Goal: Find specific page/section: Find specific page/section

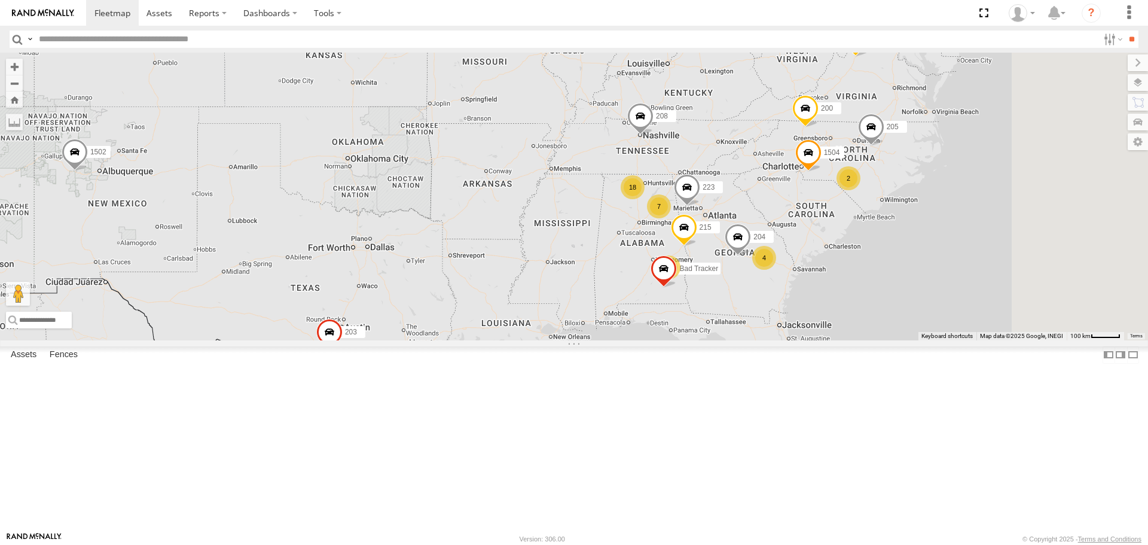
drag, startPoint x: 876, startPoint y: 351, endPoint x: 773, endPoint y: 358, distance: 103.7
click at [767, 340] on div "1502 203 1504 7 18 205 4 221 223 215 Bad Tracker 2 204 200 208 2" at bounding box center [574, 196] width 1148 height 287
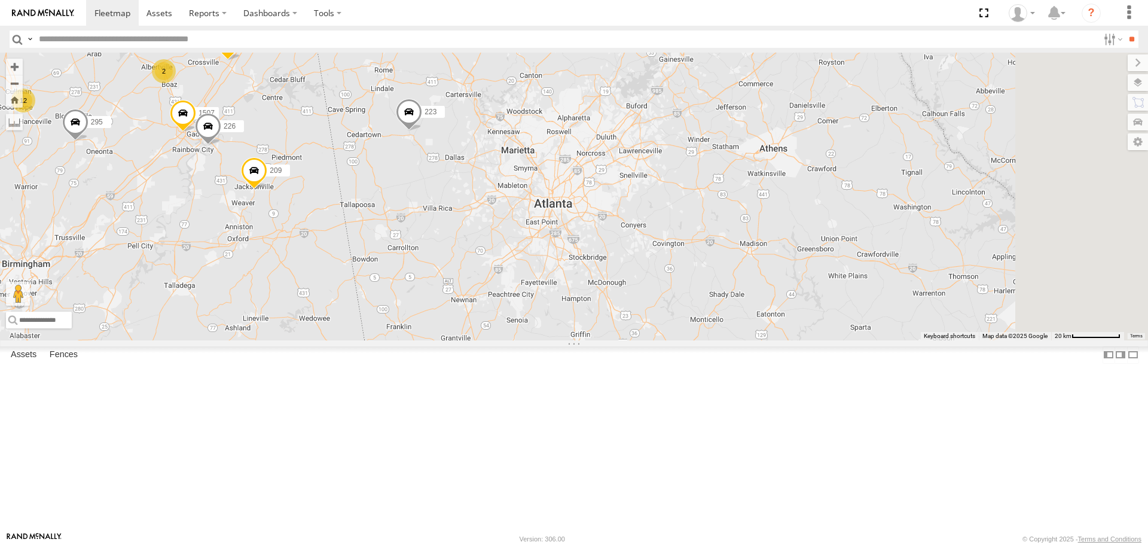
drag, startPoint x: 777, startPoint y: 330, endPoint x: 739, endPoint y: 340, distance: 39.6
click at [739, 340] on div "1502 203 1504 205 221 223 215 Bad Tracker 204 200 208 209 295 220 1507 12 226 2" at bounding box center [574, 196] width 1148 height 287
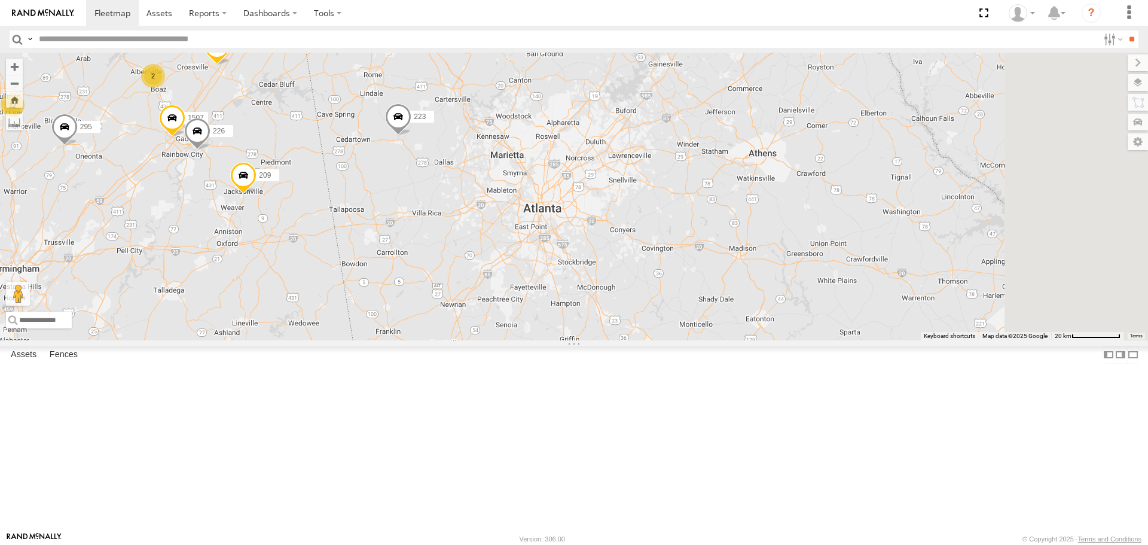
drag, startPoint x: 764, startPoint y: 311, endPoint x: 748, endPoint y: 319, distance: 17.4
click at [748, 319] on div "1502 203 1504 205 221 223 215 Bad Tracker 204 200 208 209 295 220 1507 12 226 2" at bounding box center [574, 196] width 1148 height 287
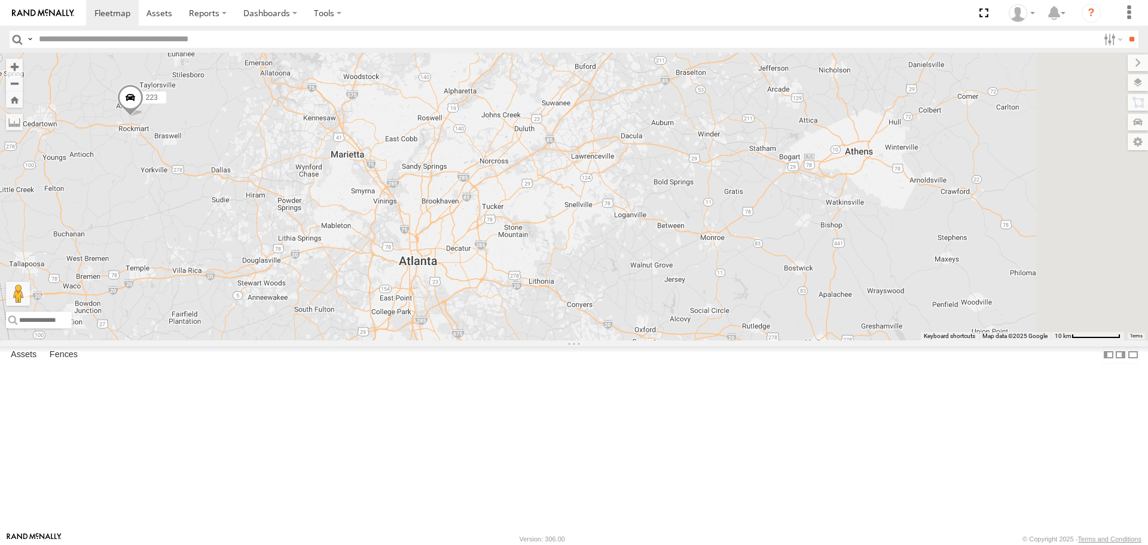
drag, startPoint x: 700, startPoint y: 344, endPoint x: 690, endPoint y: 367, distance: 25.1
click at [685, 340] on div "1502 203 1504 205 221 223 215 Bad Tracker 204 200 208 209 295 220 1507 226" at bounding box center [574, 196] width 1148 height 287
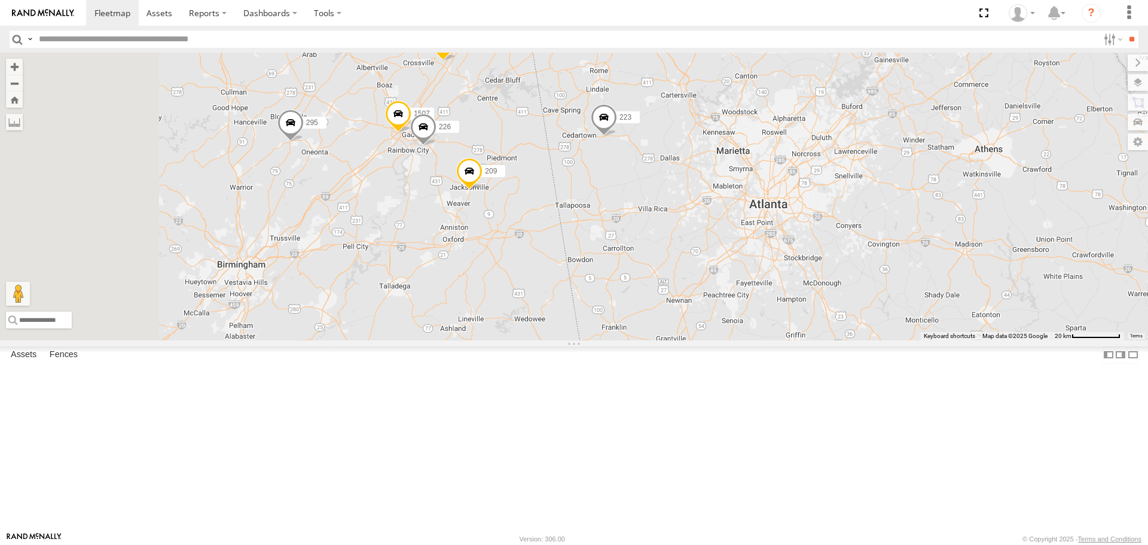
drag, startPoint x: 548, startPoint y: 346, endPoint x: 856, endPoint y: 310, distance: 310.6
click at [856, 310] on div "1502 203 1504 205 221 223 215 Bad Tracker 204 200 208 209 295 220 1507 226" at bounding box center [574, 196] width 1148 height 287
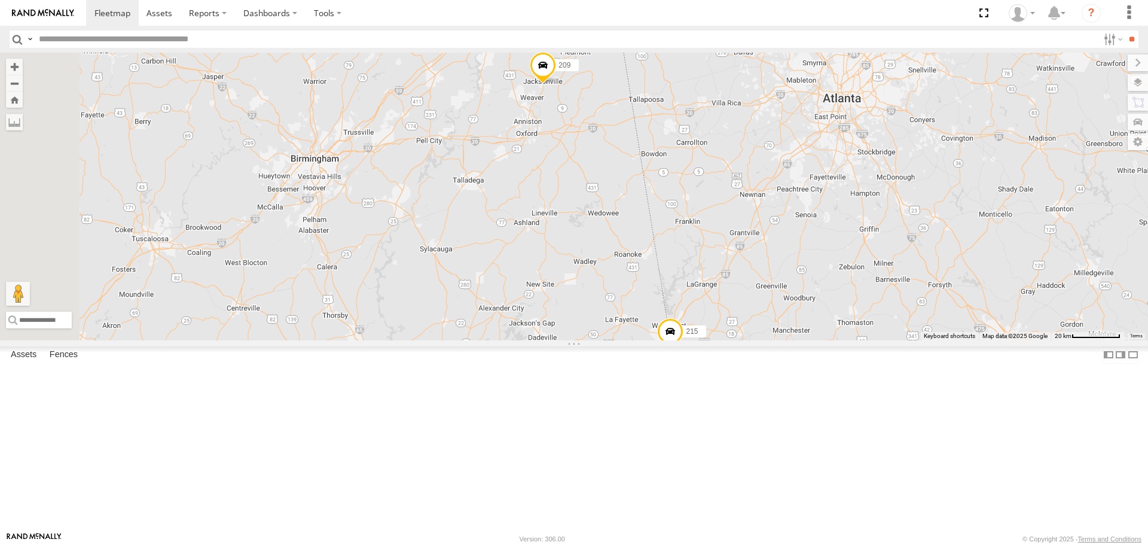
drag, startPoint x: 700, startPoint y: 315, endPoint x: 704, endPoint y: 288, distance: 26.6
click at [706, 290] on div "1502 203 1504 205 221 223 215 Bad Tracker 204 200 208 209 295 220 1507 226 6 12…" at bounding box center [574, 196] width 1148 height 287
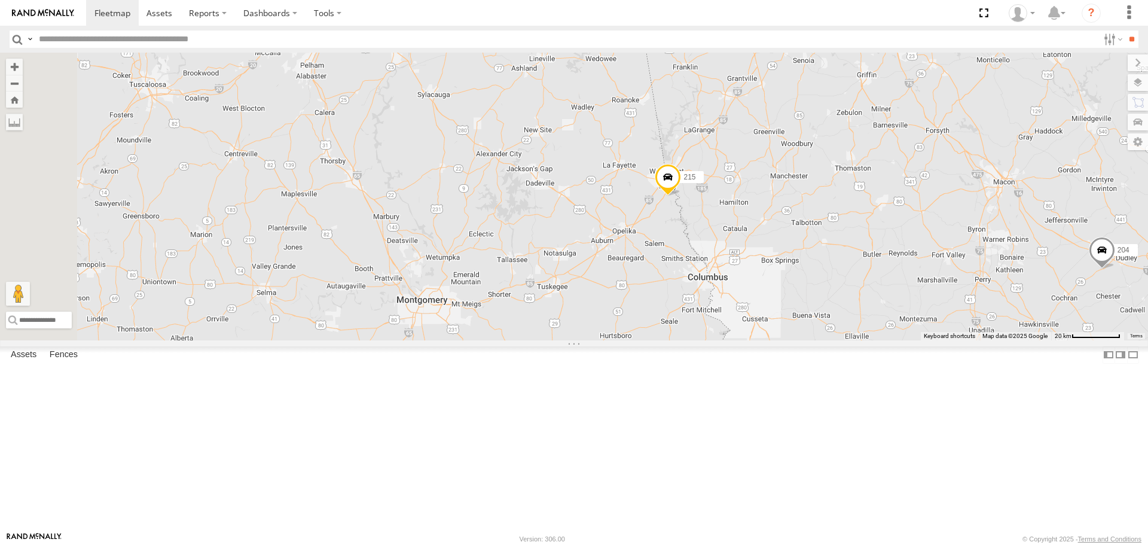
drag, startPoint x: 716, startPoint y: 375, endPoint x: 715, endPoint y: 224, distance: 150.7
click at [715, 225] on div "1502 203 1504 205 221 223 215 Bad Tracker 204 200 208 209 295 220 1507 226 6 12…" at bounding box center [574, 196] width 1148 height 287
drag, startPoint x: 701, startPoint y: 368, endPoint x: 666, endPoint y: 218, distance: 154.1
click at [666, 218] on div "1502 203 1504 205 221 223 215 Bad Tracker 204 200 208 209 295 220 1507 226 6 12…" at bounding box center [574, 196] width 1148 height 287
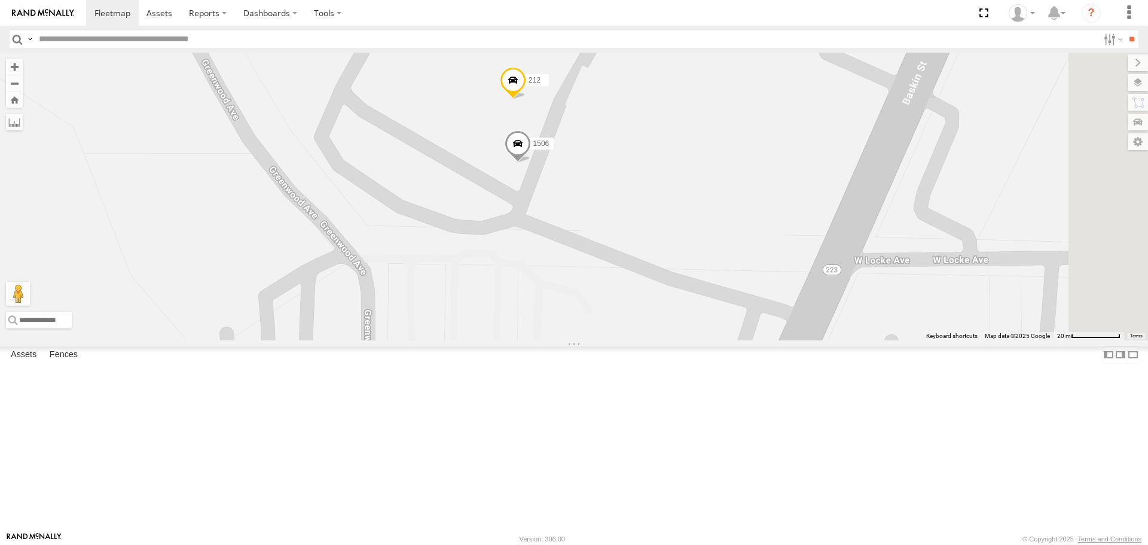
click at [531, 163] on span at bounding box center [518, 146] width 26 height 32
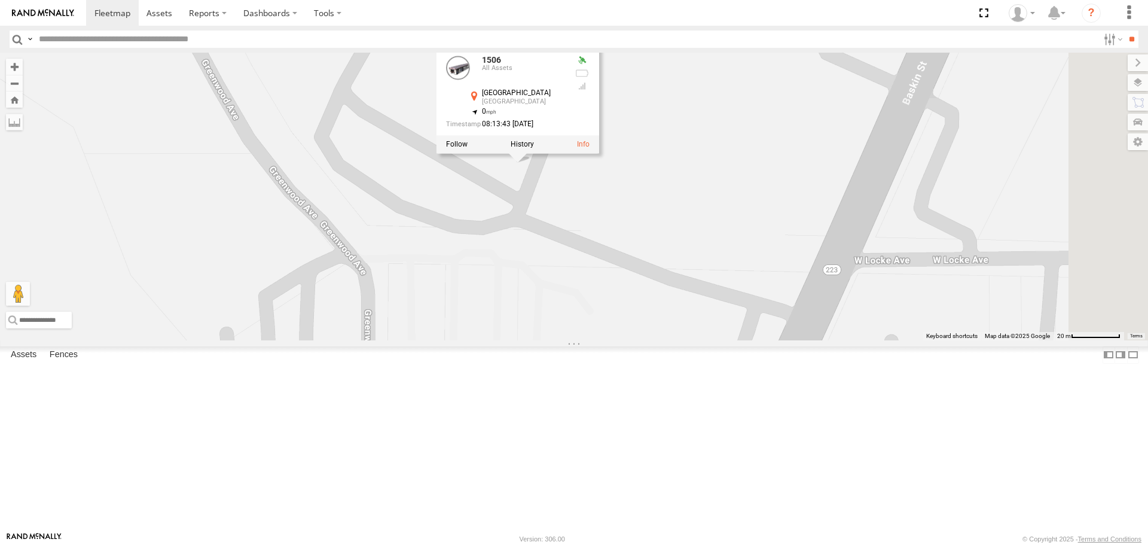
click at [720, 275] on div "1502 203 1504 205 221 223 215 Bad Tracker 204 200 208 209 295 220 1507 226 212 …" at bounding box center [574, 196] width 1148 height 287
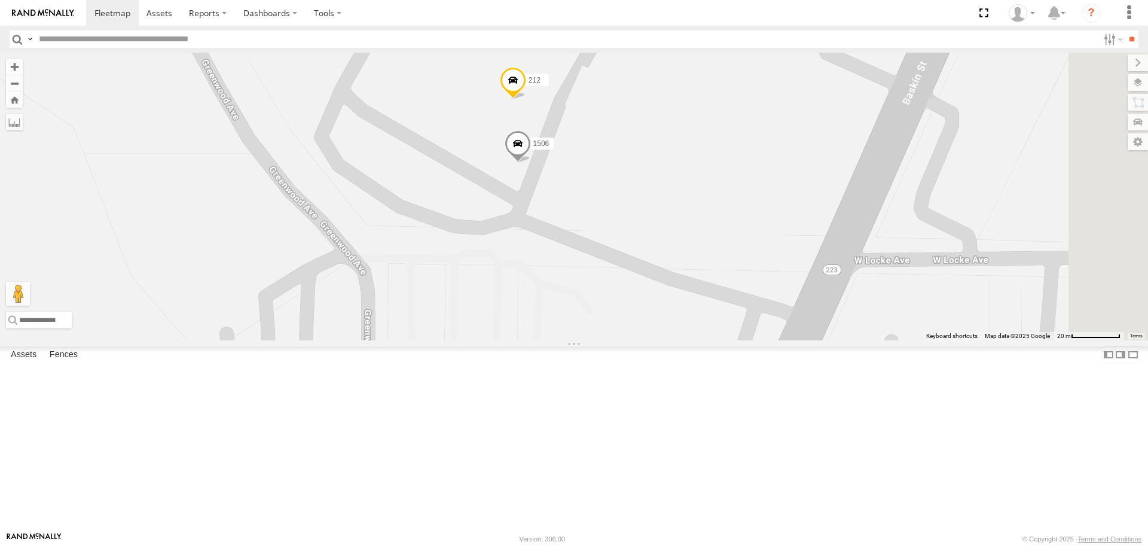
click at [526, 99] on span at bounding box center [513, 83] width 26 height 32
click at [736, 227] on div "1502 203 1504 205 221 223 215 Bad Tracker 204 200 208 209 295 220 1507 226 212 …" at bounding box center [574, 196] width 1148 height 287
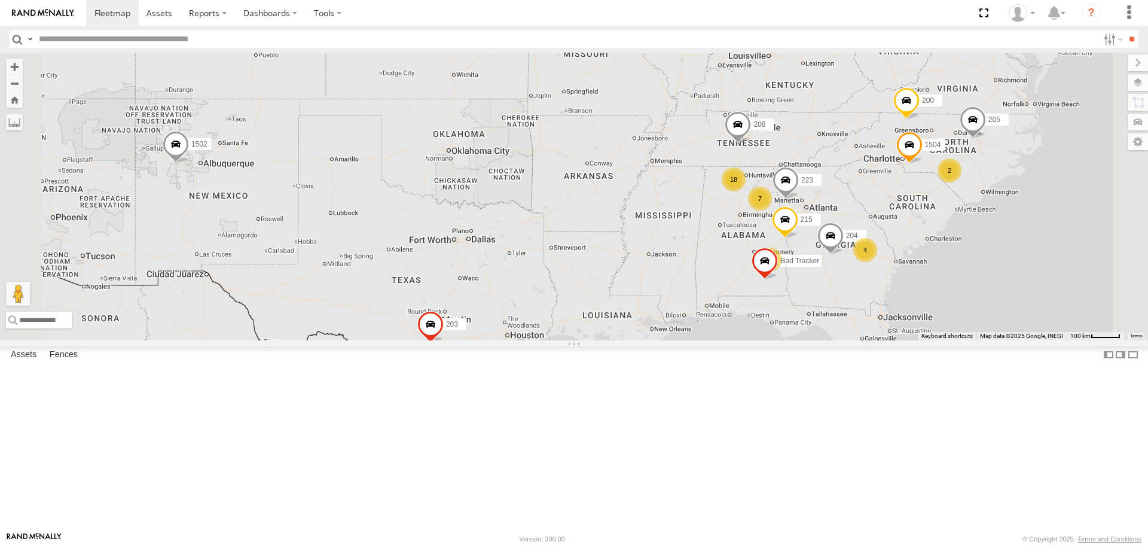
click at [179, 28] on header "Search Query Asset ID Asset Label Registration Manufacturer Model VIN Job ID" at bounding box center [574, 39] width 1148 height 27
click at [173, 35] on input "text" at bounding box center [566, 38] width 1064 height 17
type input "***"
click at [1125, 30] on input "**" at bounding box center [1132, 38] width 14 height 17
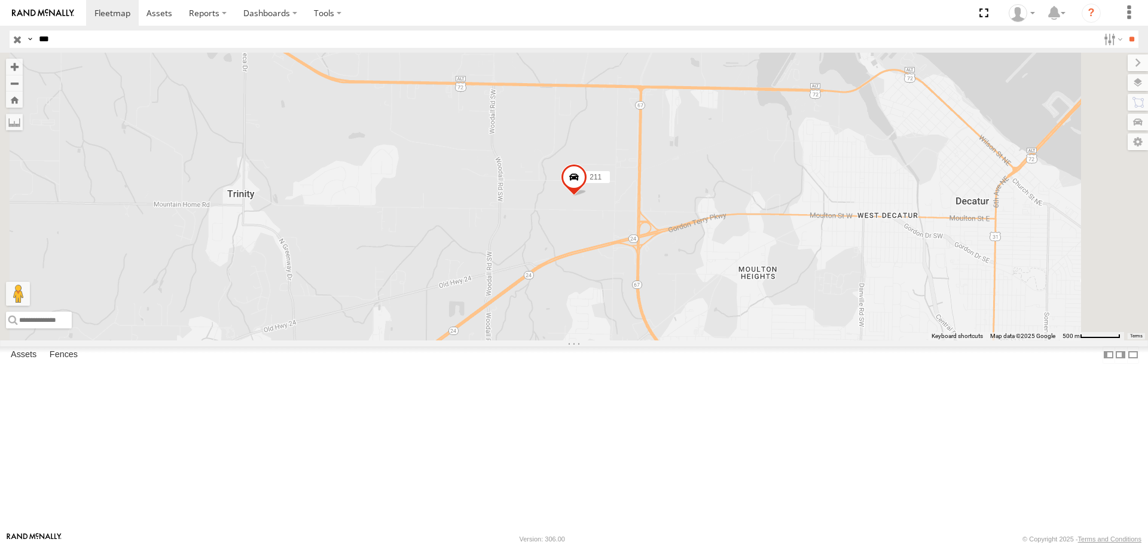
click at [587, 196] on span at bounding box center [574, 180] width 26 height 32
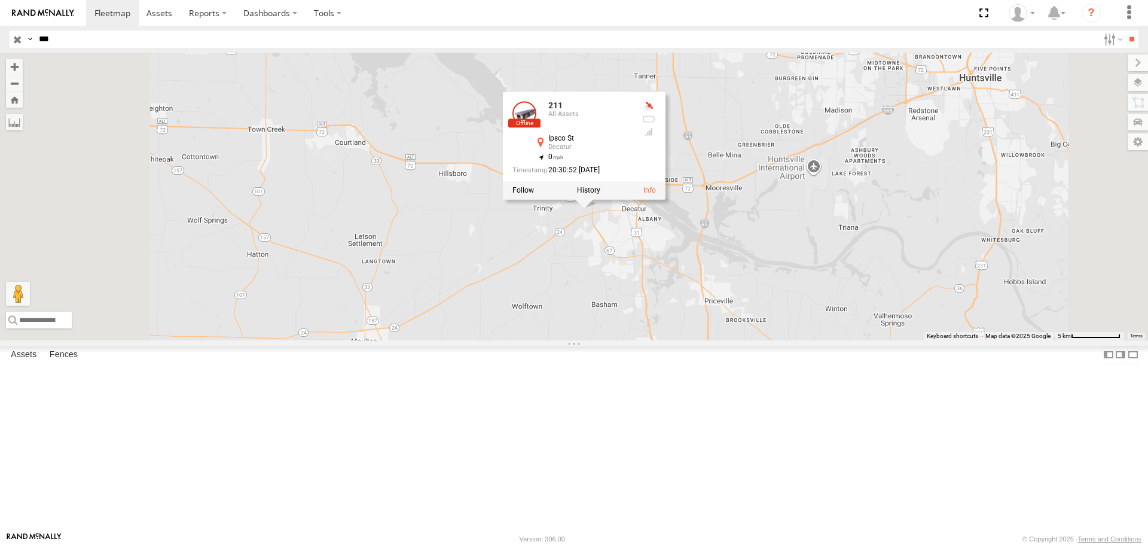
click at [433, 207] on div "211 211 All Assets Ipsco St Decatur 34.60653 , -87.04054 0 20:30:52 [DATE]" at bounding box center [574, 196] width 1148 height 287
click at [20, 41] on input "button" at bounding box center [18, 38] width 16 height 17
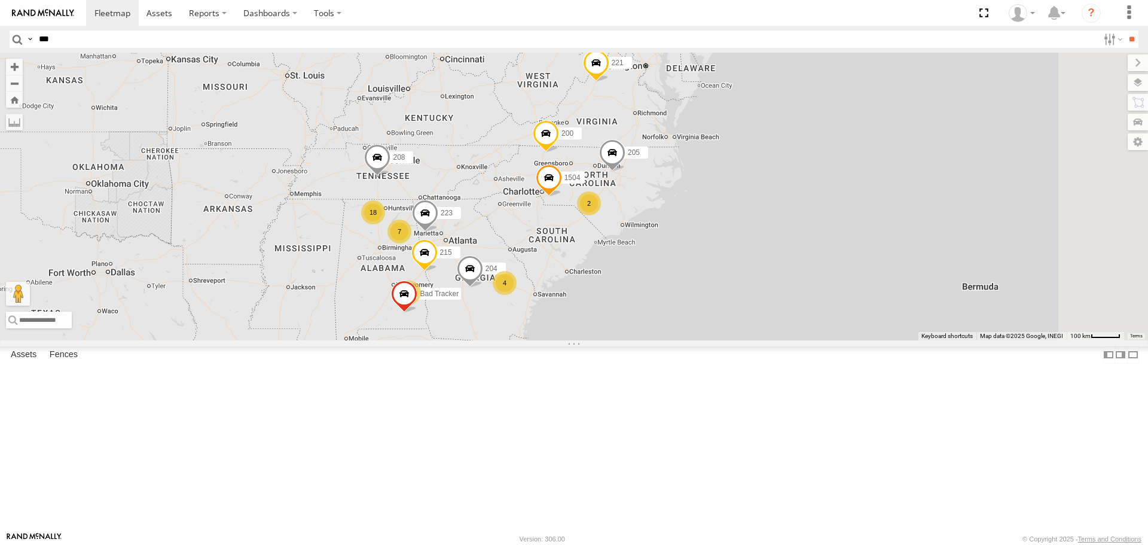
drag, startPoint x: 896, startPoint y: 343, endPoint x: 528, endPoint y: 358, distance: 368.1
click at [532, 340] on div "1504 7 18 205 4 221 223 215 Bad Tracker 2 204 200 1502 208 203 2" at bounding box center [574, 196] width 1148 height 287
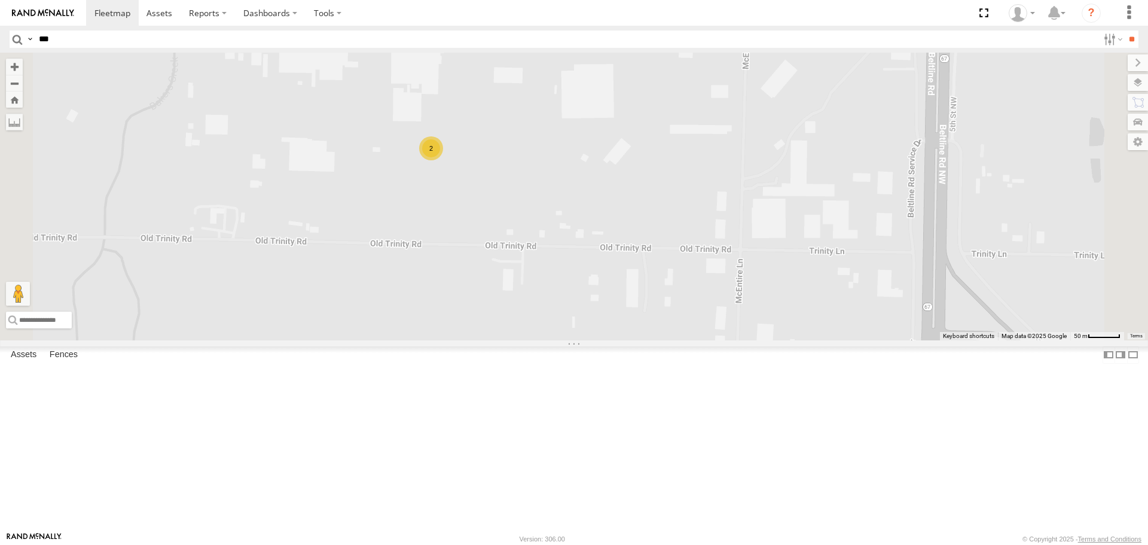
drag, startPoint x: 483, startPoint y: 223, endPoint x: 540, endPoint y: 288, distance: 86.9
click at [508, 273] on div "1504 205 221 223 215 Bad Tracker 204 200 1502 208 203 209 295 220 1507 226 1505…" at bounding box center [574, 196] width 1148 height 287
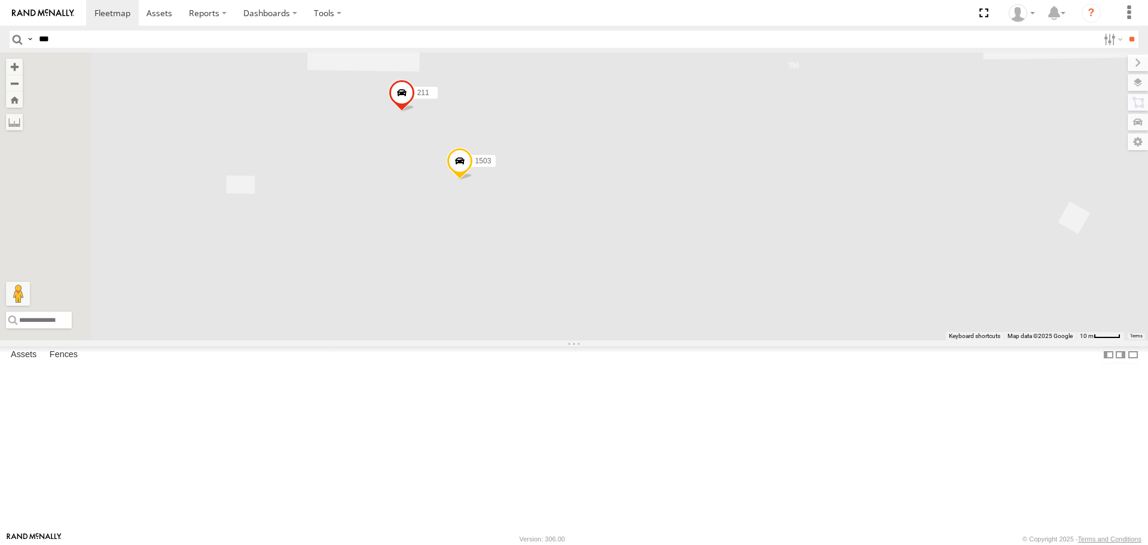
drag, startPoint x: 527, startPoint y: 221, endPoint x: 544, endPoint y: 267, distance: 49.4
click at [543, 267] on div "1504 205 221 223 215 Bad Tracker 204 200 1502 208 203 209 295 220 1507 226 1505…" at bounding box center [574, 196] width 1148 height 287
click at [422, 127] on span at bounding box center [408, 111] width 26 height 32
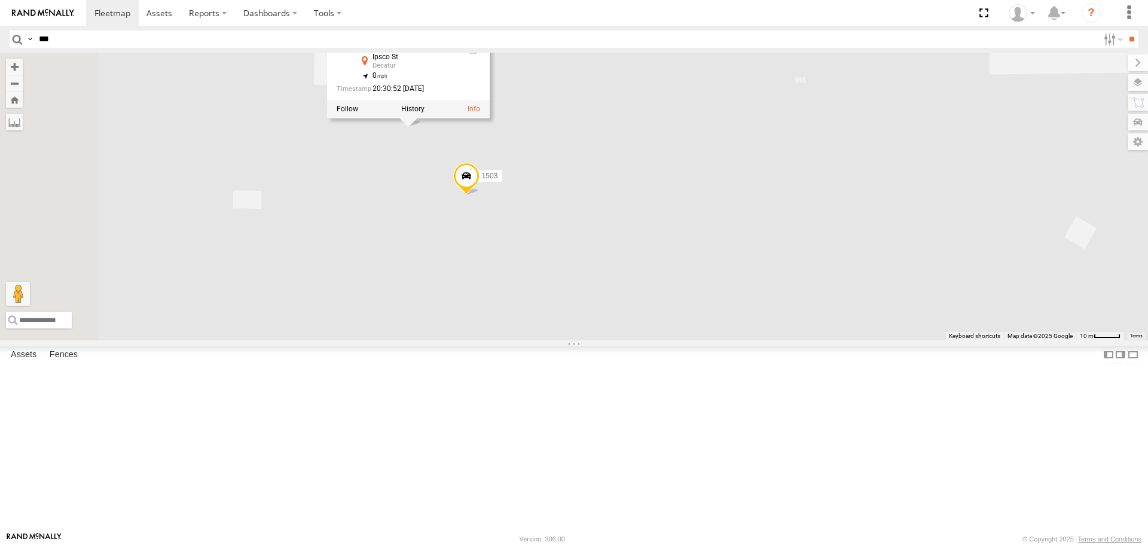
click at [556, 259] on div "1504 205 221 223 215 Bad Tracker 204 200 1502 208 203 209 295 220 1507 226 1505…" at bounding box center [574, 196] width 1148 height 287
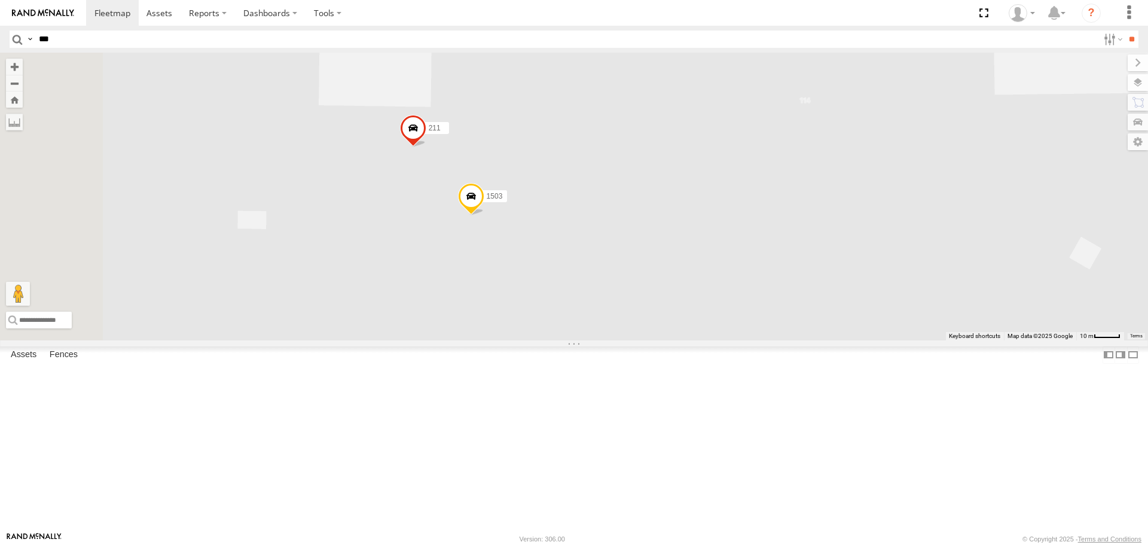
drag, startPoint x: 431, startPoint y: 226, endPoint x: 451, endPoint y: 295, distance: 71.5
click at [451, 295] on div "1504 205 221 223 215 Bad Tracker 204 200 1502 208 203 209 295 220 1507 226 1505…" at bounding box center [574, 196] width 1148 height 287
